Goal: Task Accomplishment & Management: Manage account settings

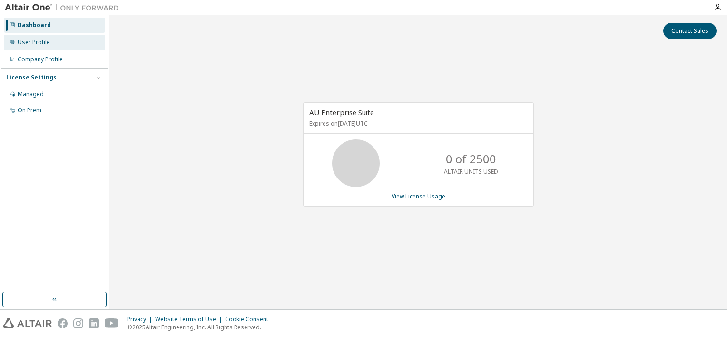
click at [29, 42] on div "User Profile" at bounding box center [34, 43] width 32 height 8
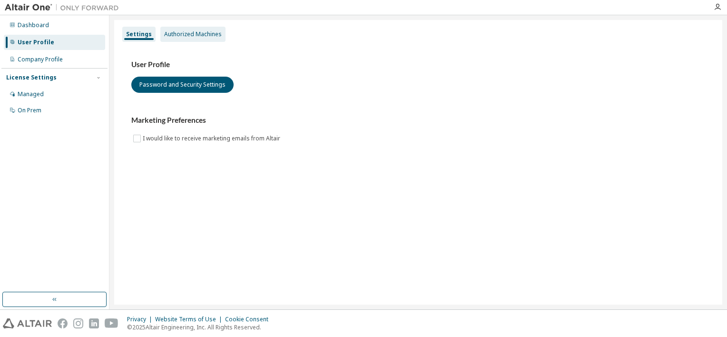
click at [191, 34] on div "Authorized Machines" at bounding box center [193, 34] width 58 height 8
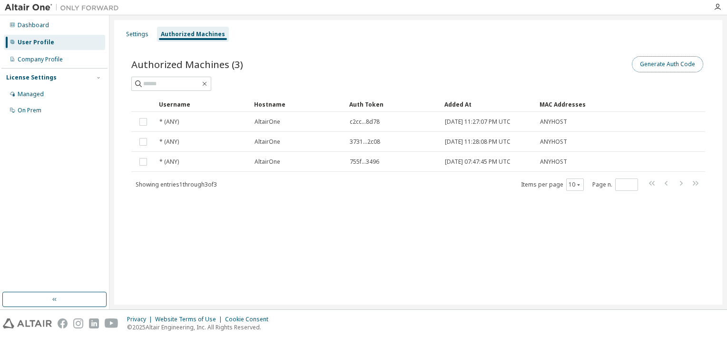
click at [664, 65] on button "Generate Auth Code" at bounding box center [667, 64] width 71 height 16
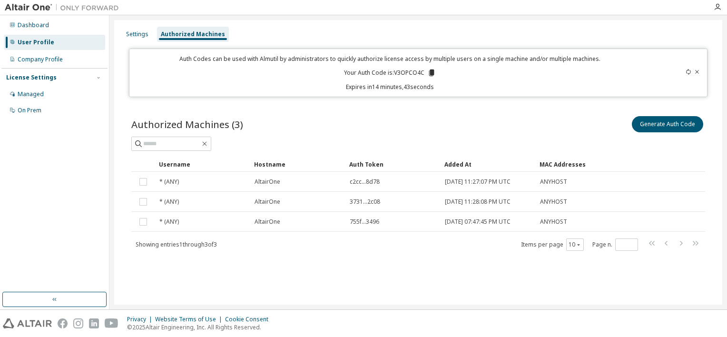
click at [430, 72] on icon at bounding box center [431, 72] width 5 height 7
